Goal: Navigation & Orientation: Find specific page/section

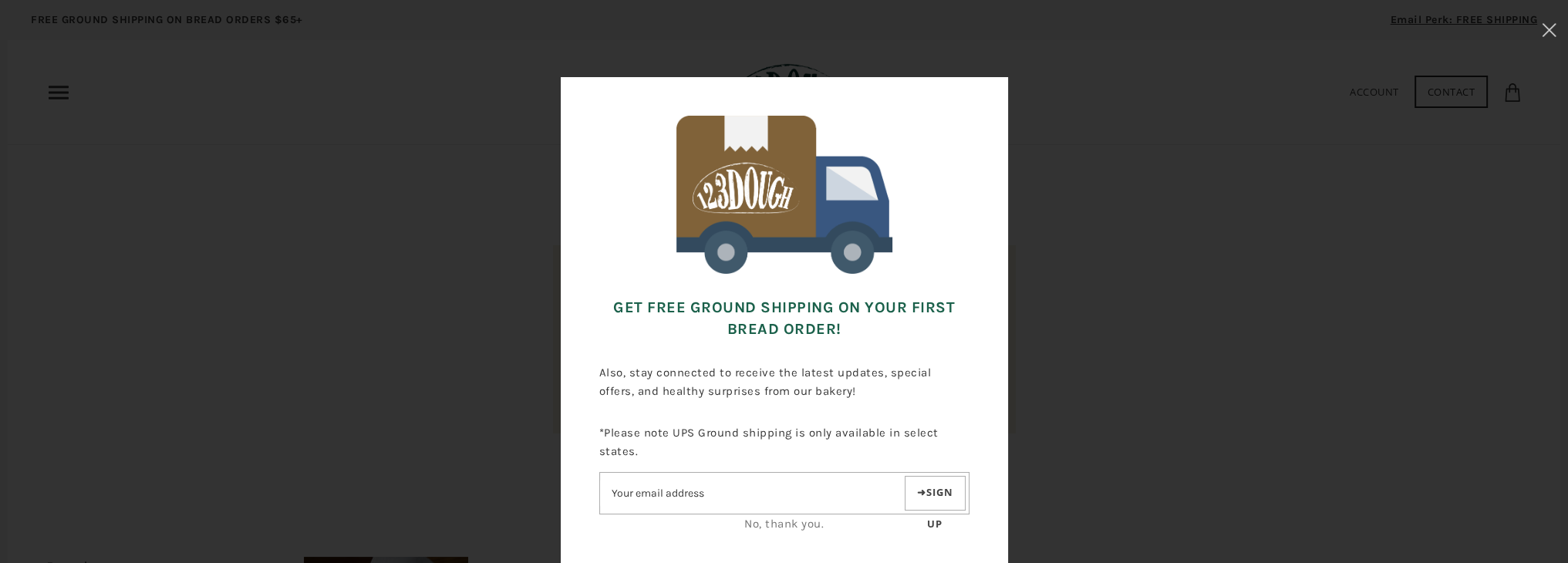
click at [780, 523] on link "No, thank you." at bounding box center [784, 523] width 79 height 14
click at [1551, 36] on icon at bounding box center [1549, 30] width 15 height 14
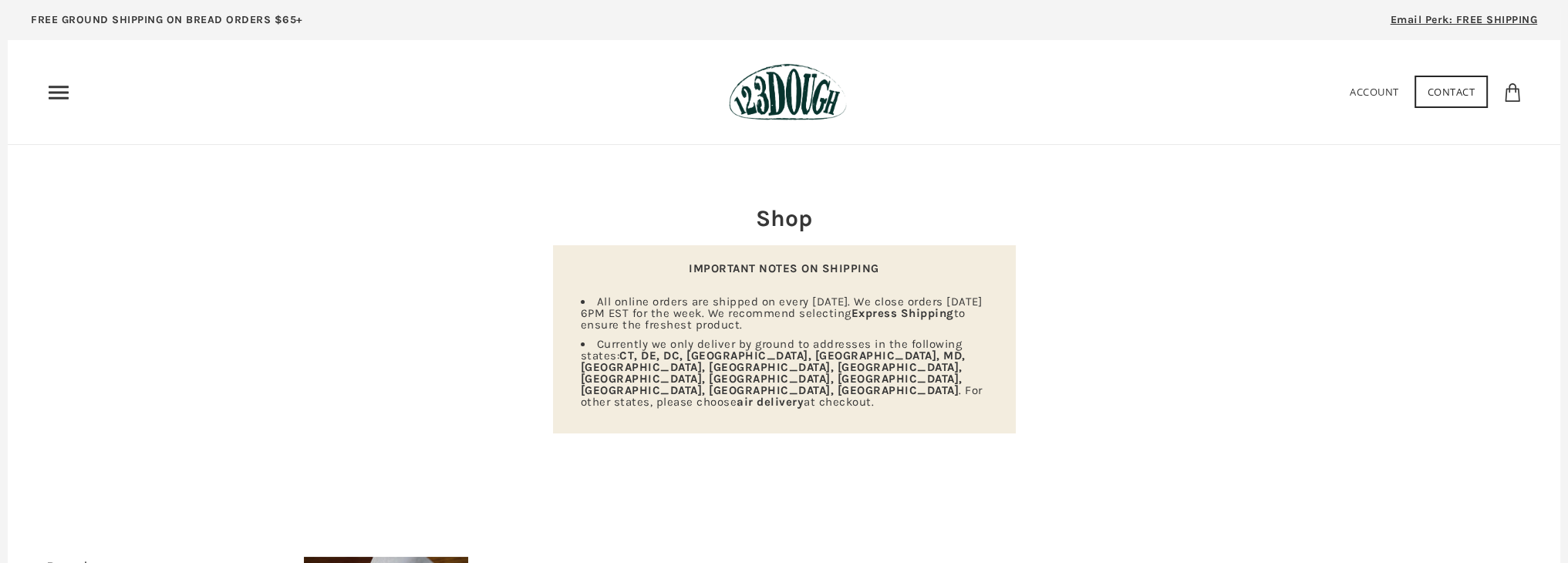
click at [64, 96] on use "Primary" at bounding box center [58, 92] width 20 height 13
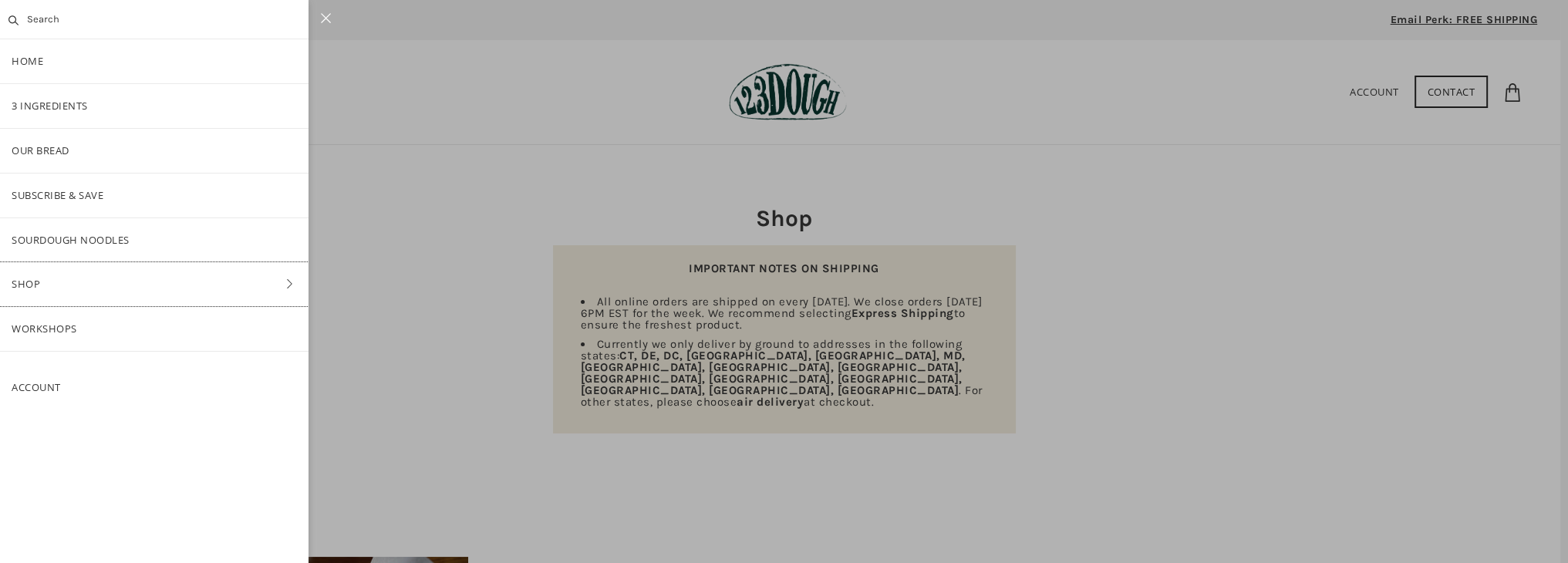
click at [36, 287] on link "Shop" at bounding box center [154, 284] width 309 height 44
click at [57, 240] on link "Pantry" at bounding box center [154, 240] width 309 height 44
